Goal: Find specific page/section: Find specific page/section

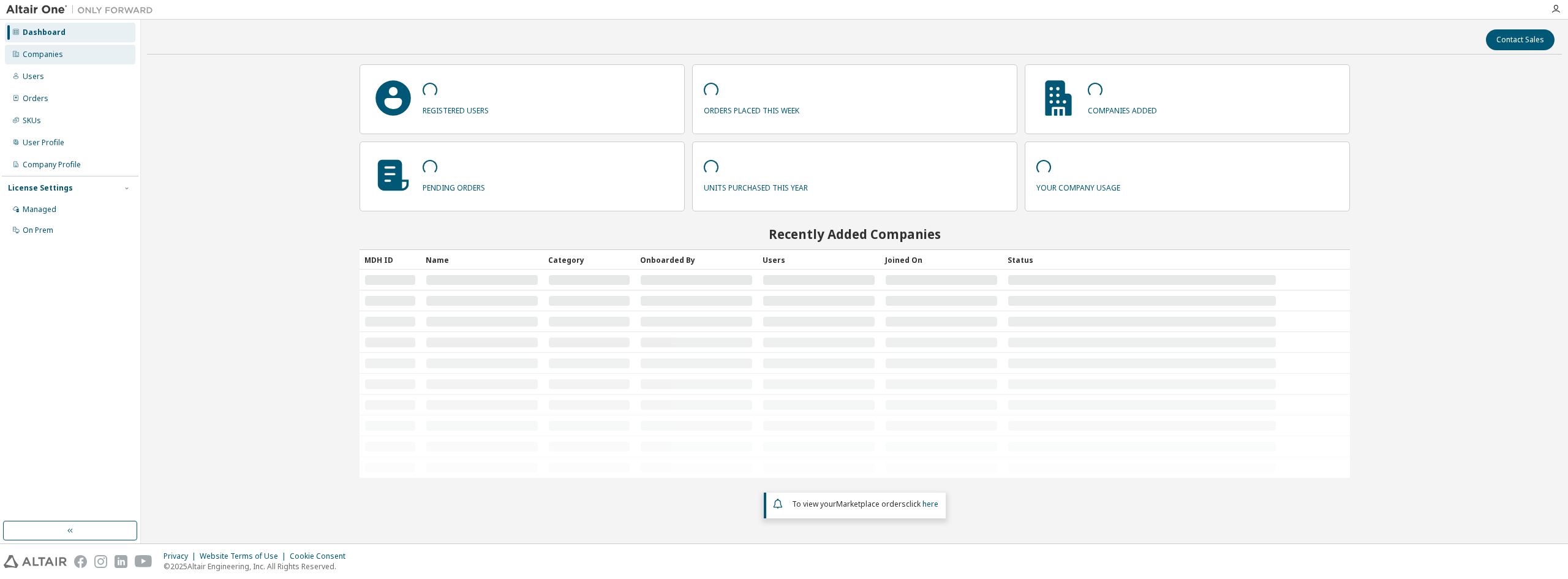
click at [70, 49] on div "Companies" at bounding box center [69, 55] width 130 height 20
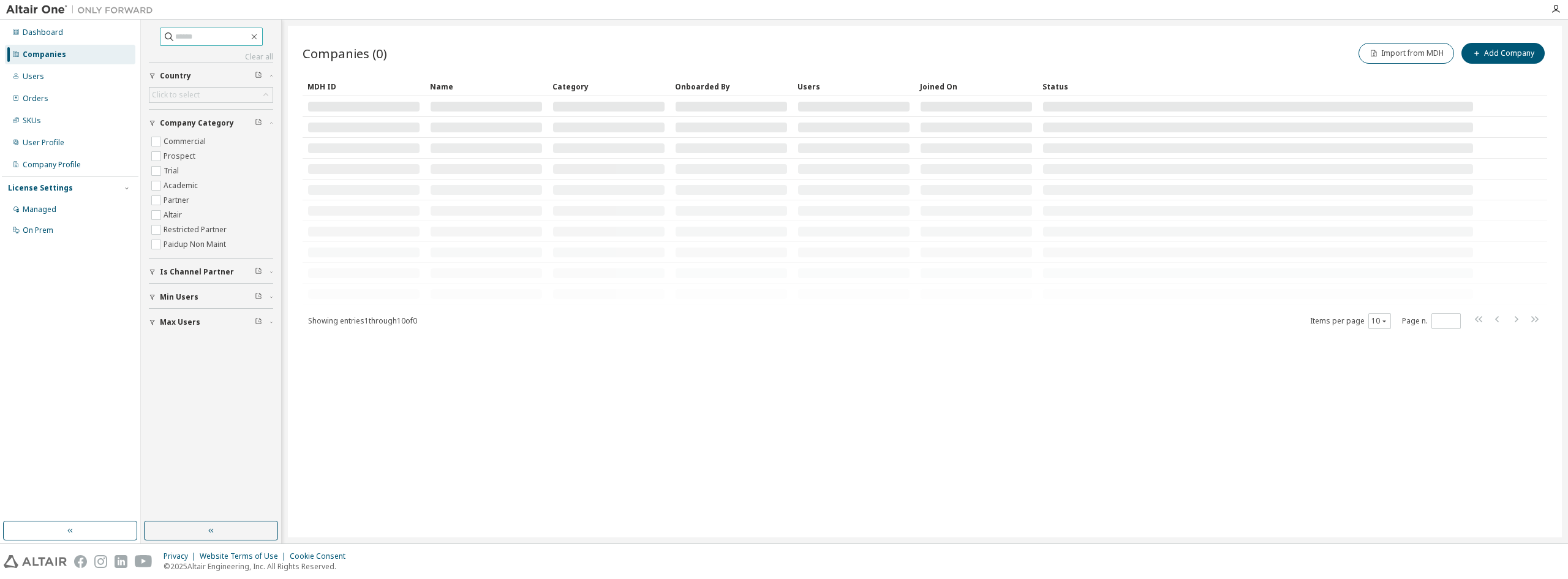
click at [214, 43] on span at bounding box center [211, 37] width 102 height 18
click at [216, 40] on input "text" at bounding box center [212, 37] width 74 height 13
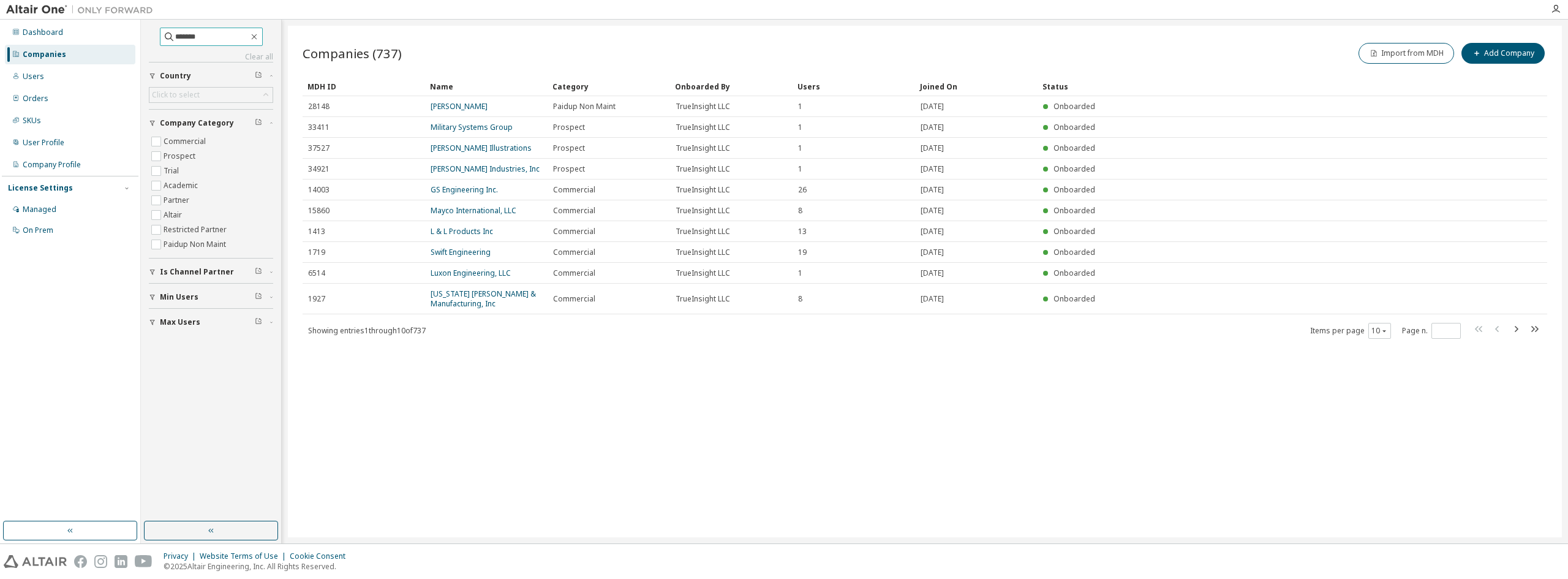
type input "*******"
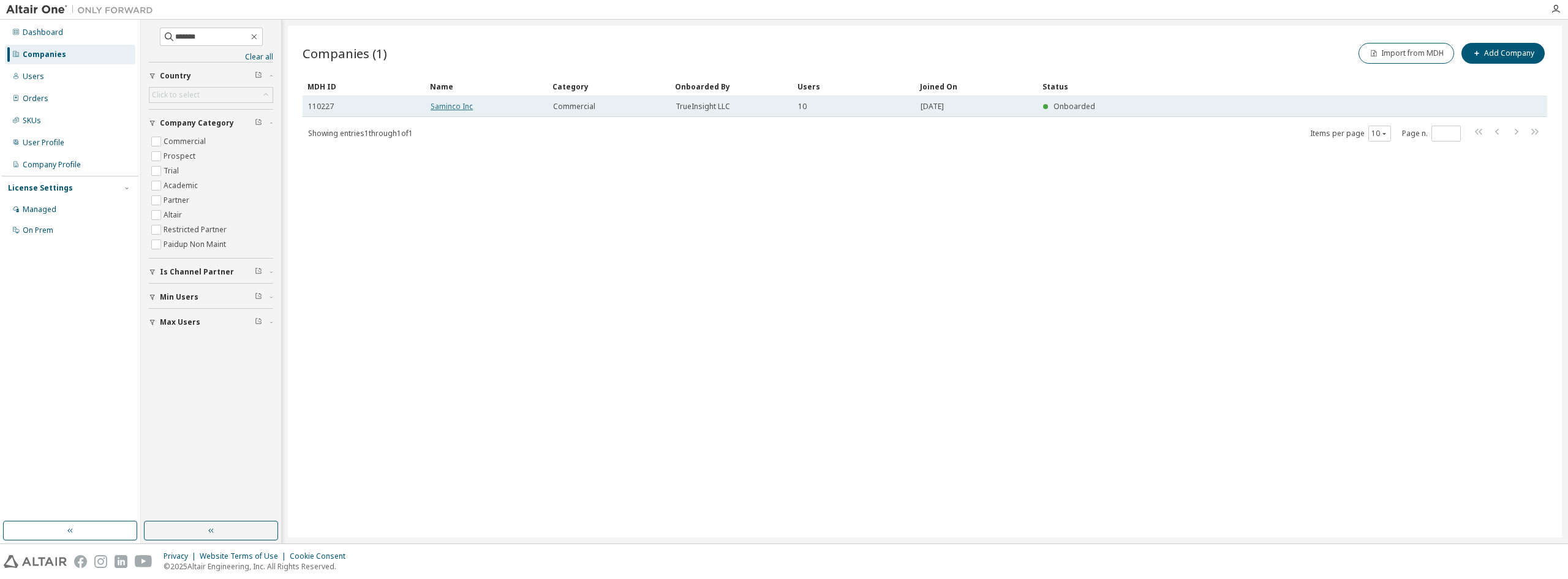
click at [457, 109] on link "Saminco Inc" at bounding box center [451, 106] width 42 height 11
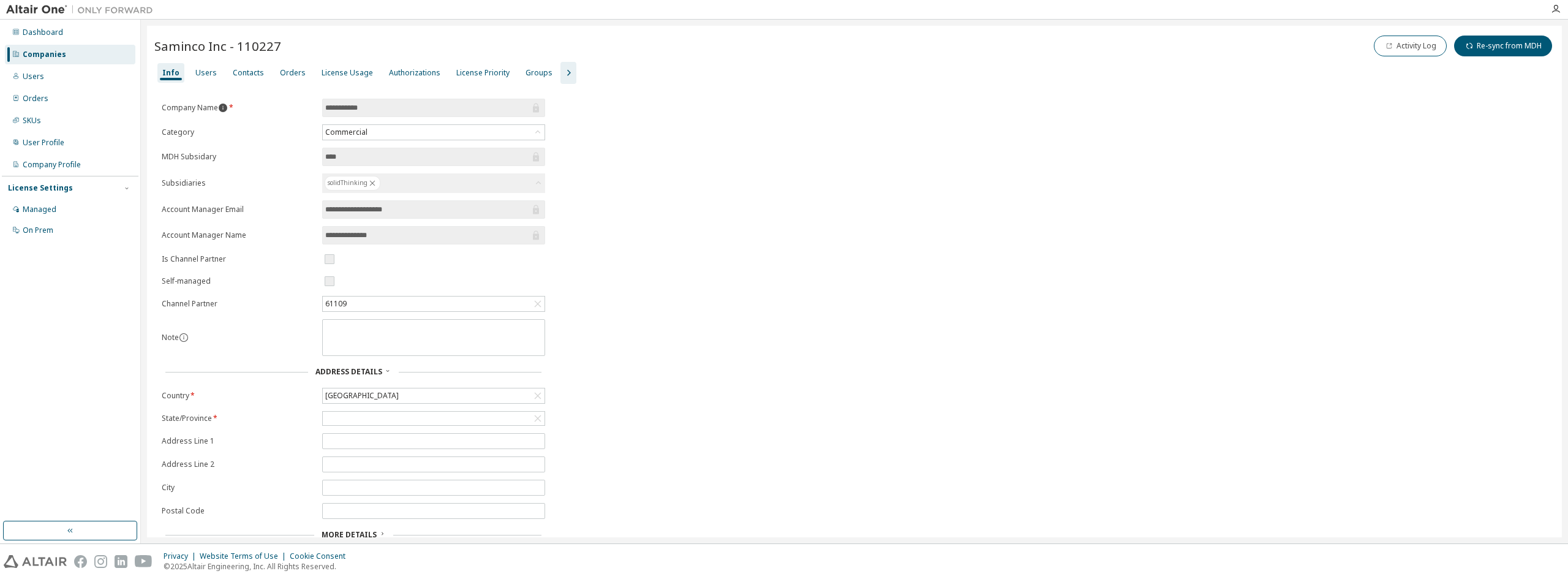
click at [218, 109] on icon "information" at bounding box center [223, 107] width 10 height 10
